Goal: Complete application form

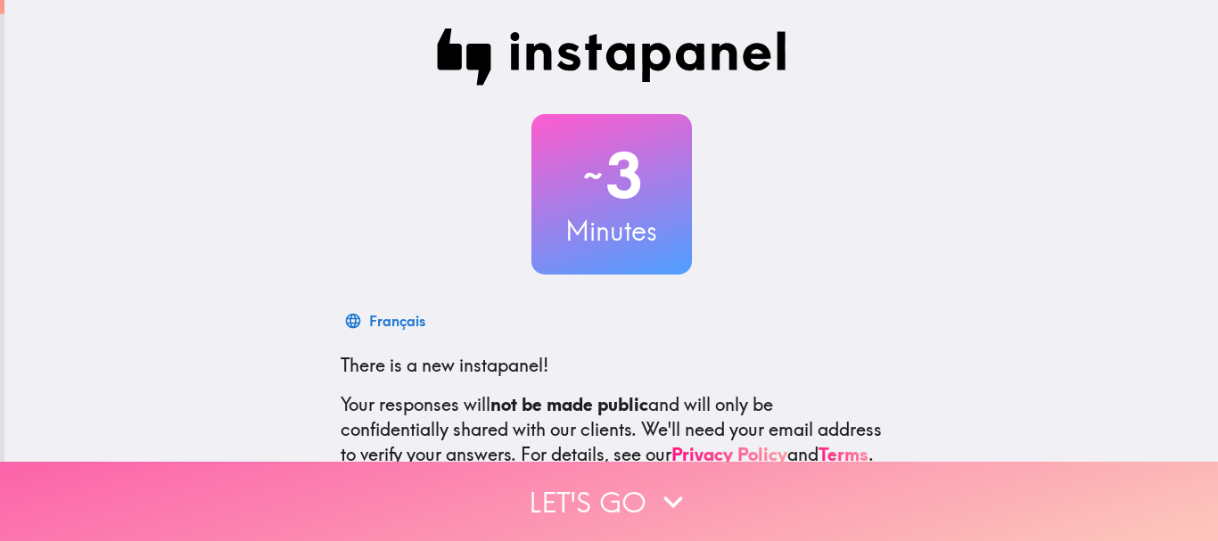
click at [560, 485] on button "Let's go" at bounding box center [609, 501] width 1218 height 79
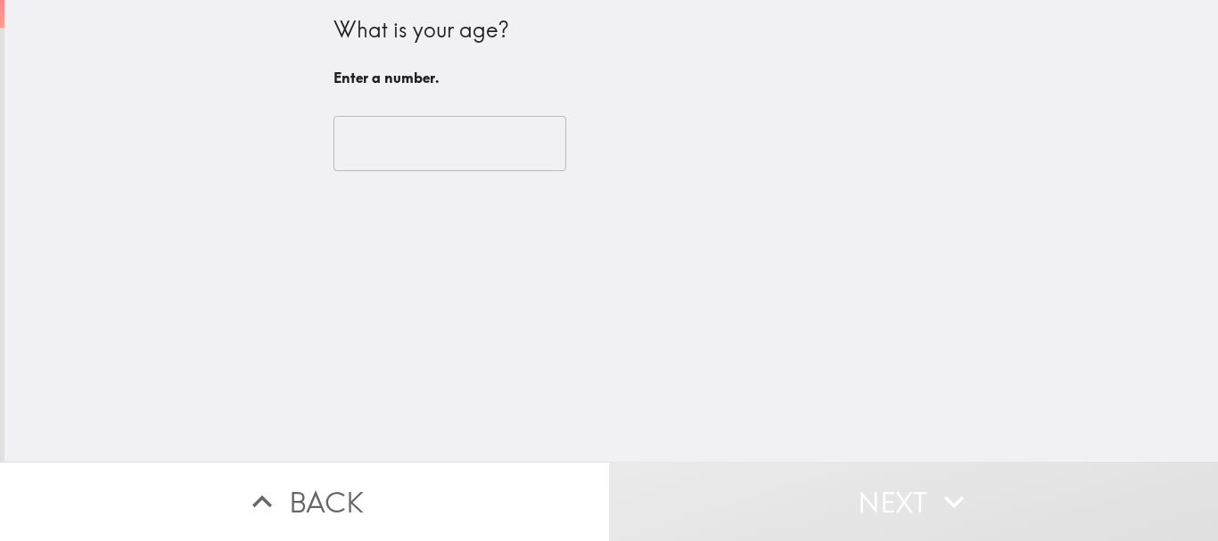
click at [407, 145] on input "number" at bounding box center [449, 143] width 233 height 55
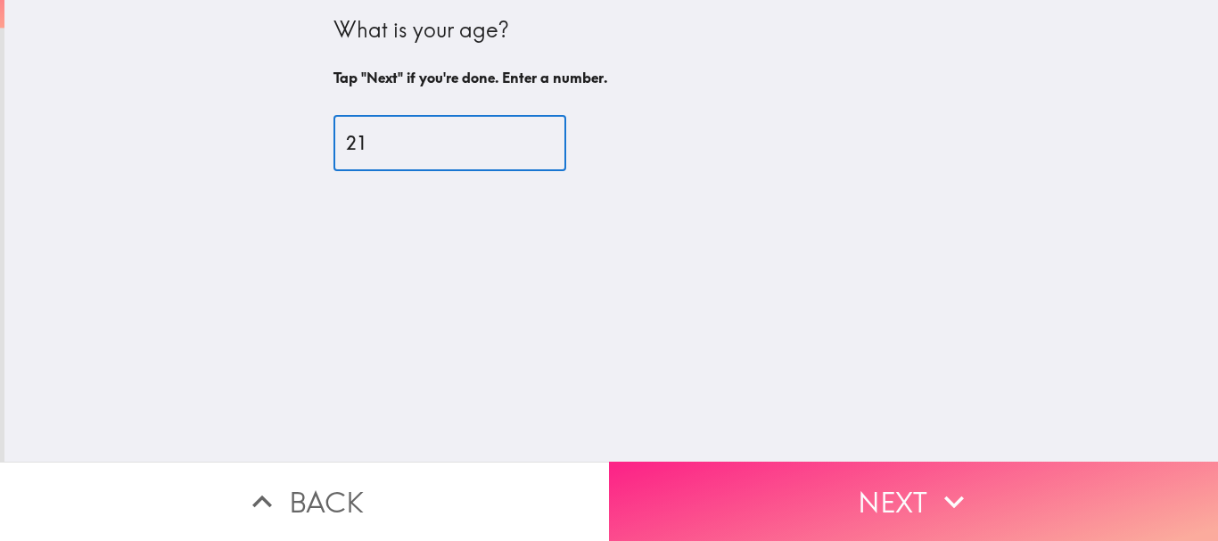
type input "21"
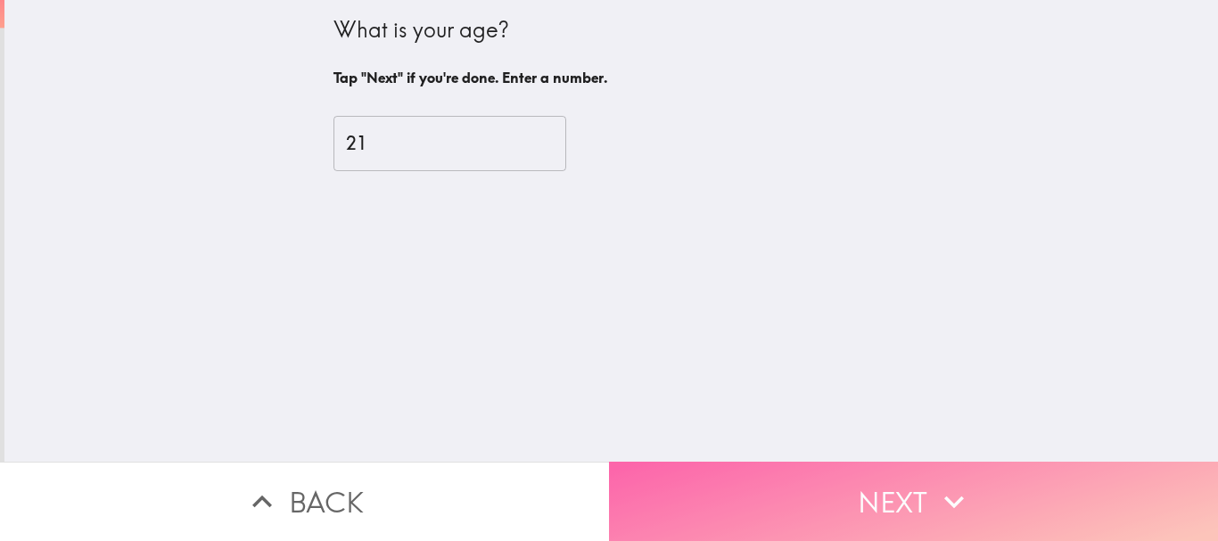
click at [860, 492] on button "Next" at bounding box center [913, 501] width 609 height 79
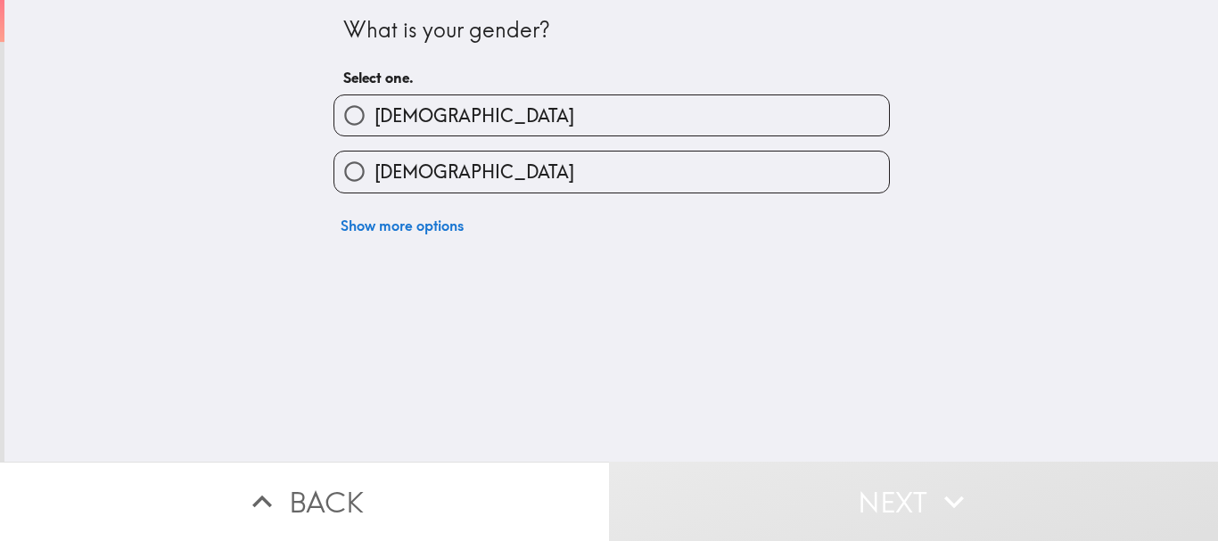
click at [477, 176] on label "[DEMOGRAPHIC_DATA]" at bounding box center [611, 172] width 555 height 40
click at [374, 176] on input "[DEMOGRAPHIC_DATA]" at bounding box center [354, 172] width 40 height 40
radio input "true"
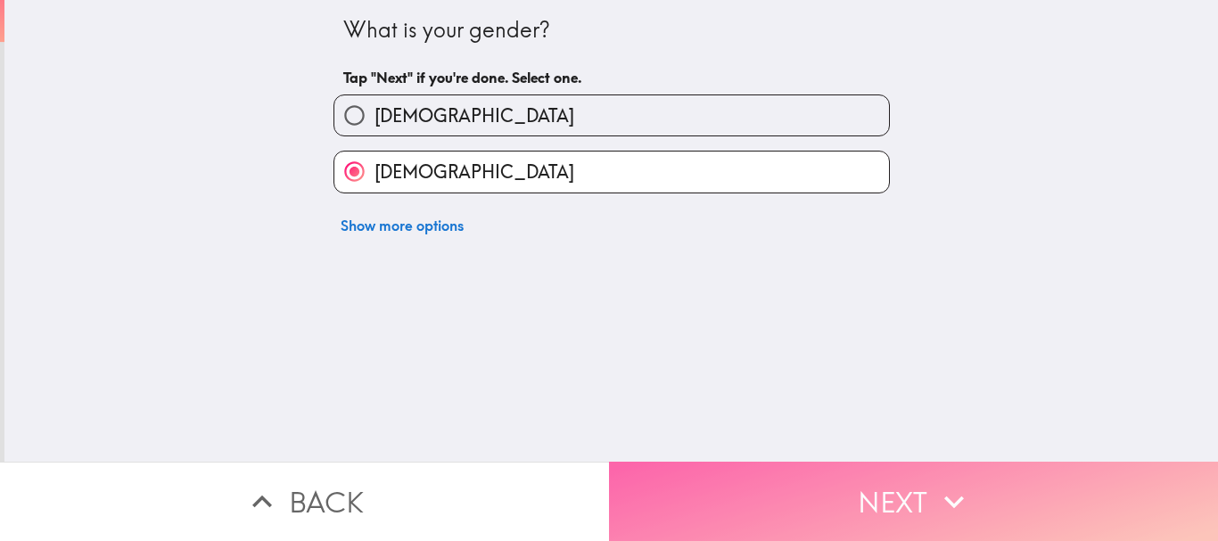
click at [767, 467] on button "Next" at bounding box center [913, 501] width 609 height 79
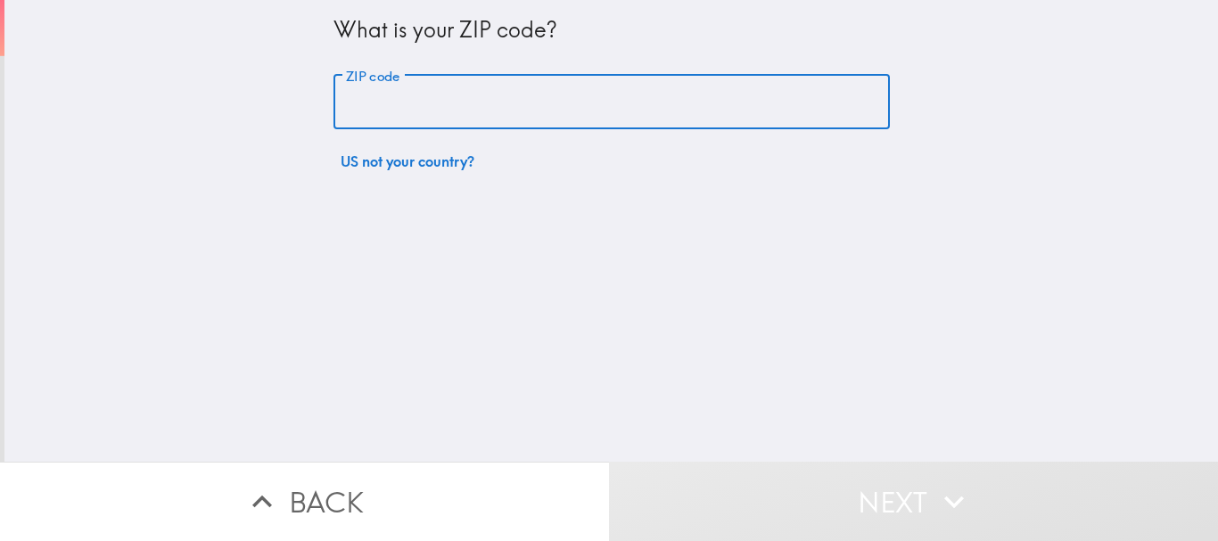
click at [490, 114] on input "ZIP code" at bounding box center [611, 102] width 556 height 55
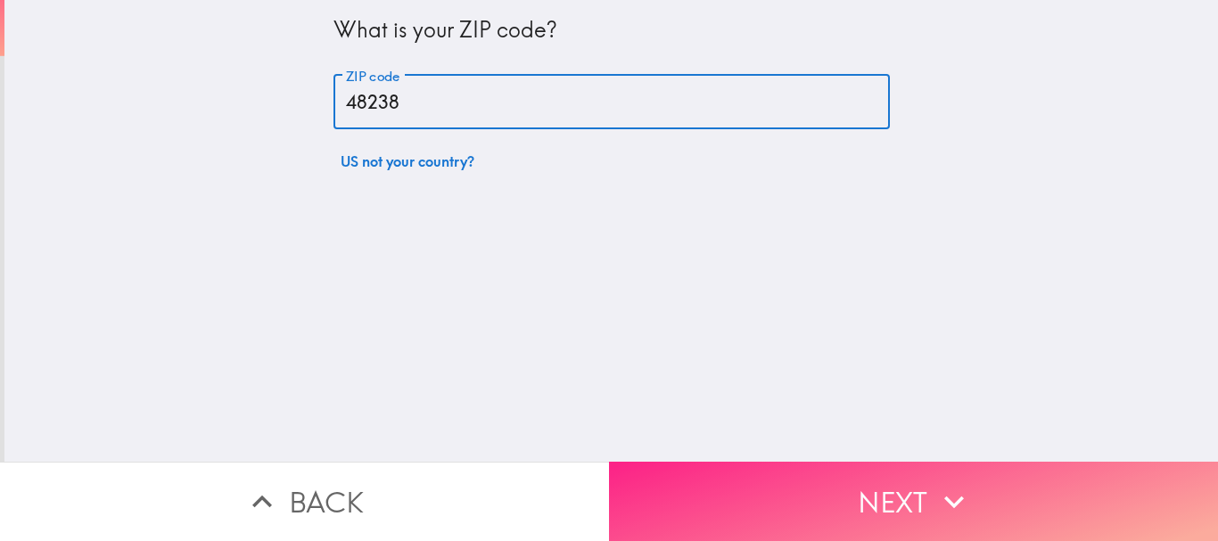
type input "48238"
click at [863, 476] on button "Next" at bounding box center [913, 501] width 609 height 79
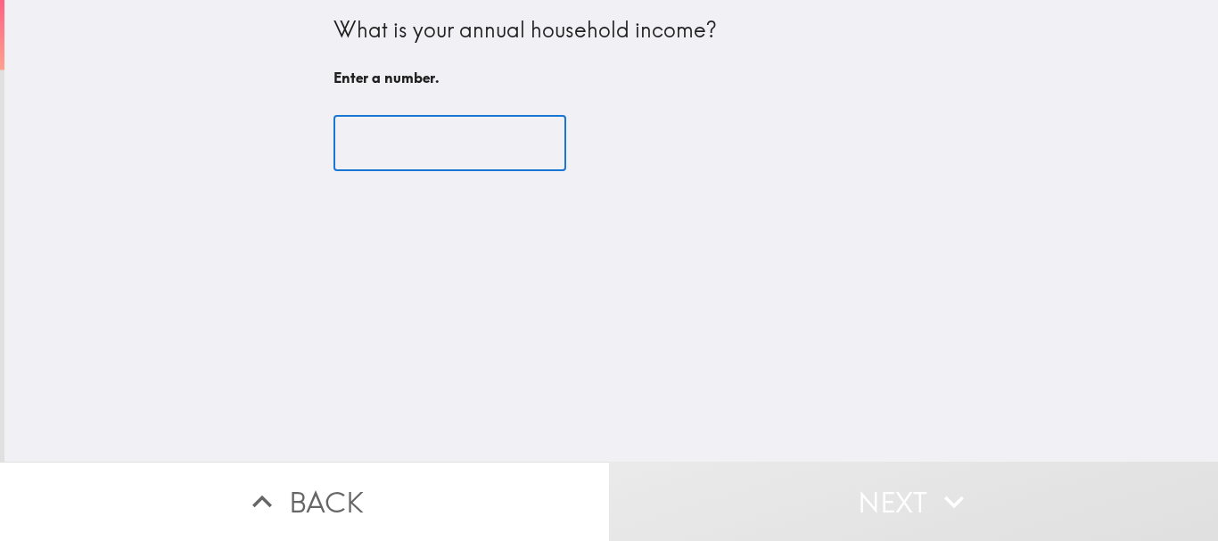
click at [425, 155] on input "number" at bounding box center [449, 143] width 233 height 55
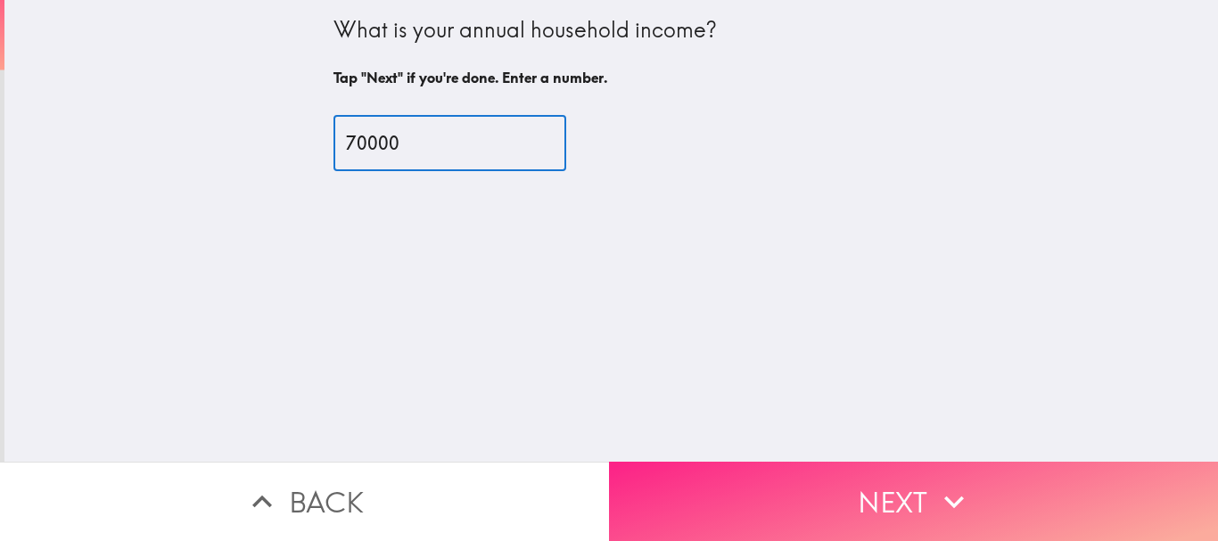
type input "70000"
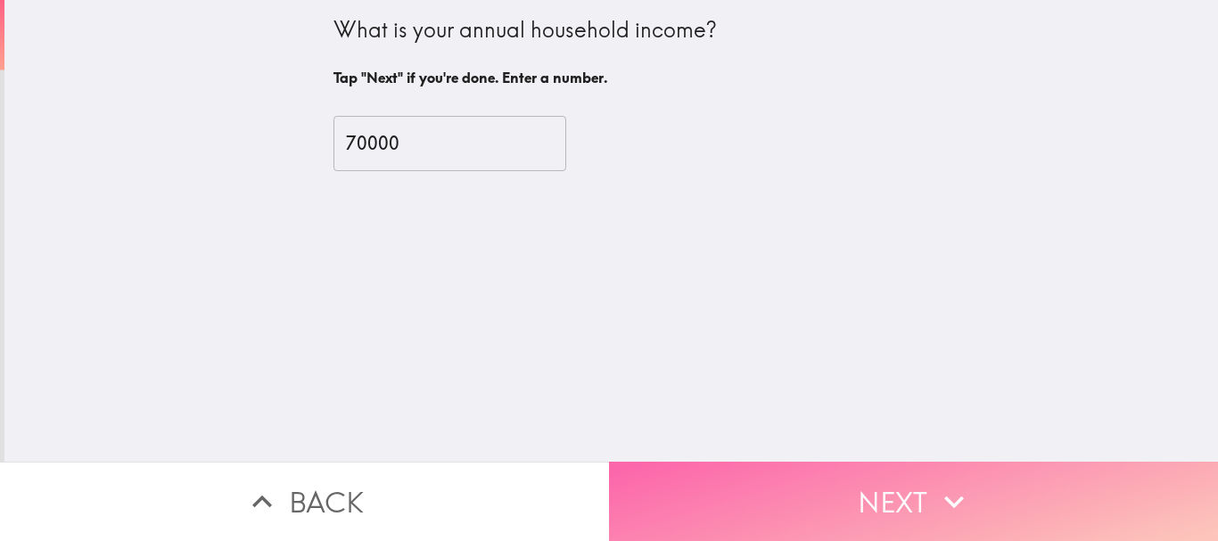
click at [868, 486] on button "Next" at bounding box center [913, 501] width 609 height 79
